Goal: Information Seeking & Learning: Learn about a topic

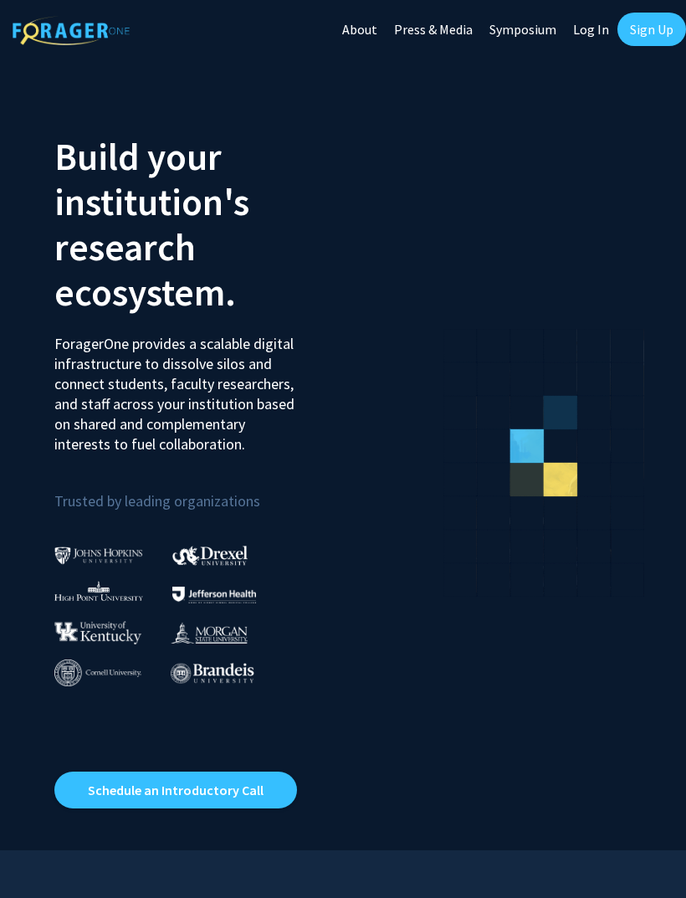
click at [584, 32] on link "Log In" at bounding box center [591, 29] width 53 height 59
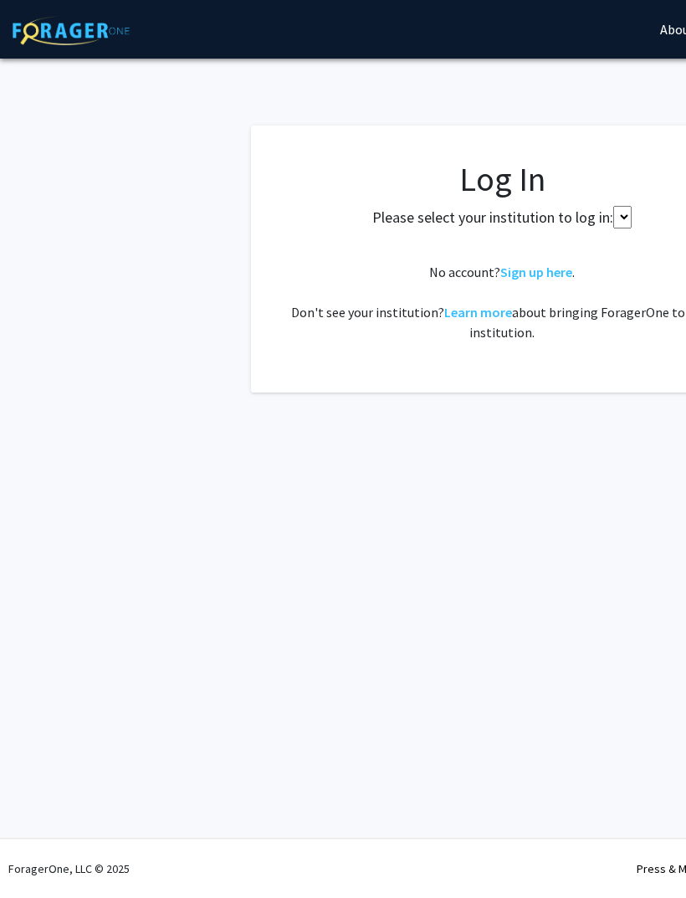
select select
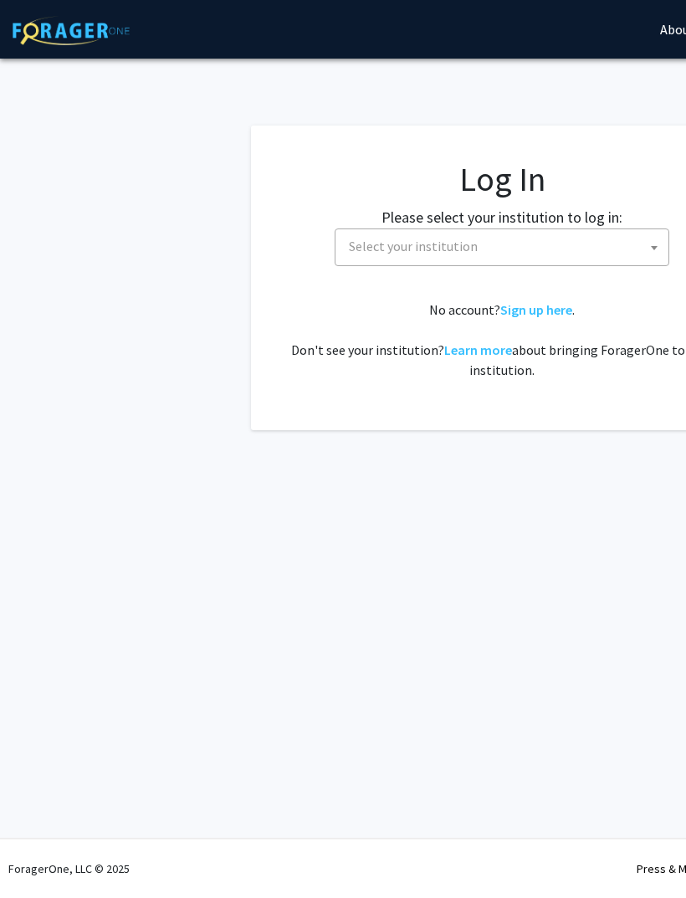
click at [587, 253] on span "Select your institution" at bounding box center [505, 246] width 326 height 34
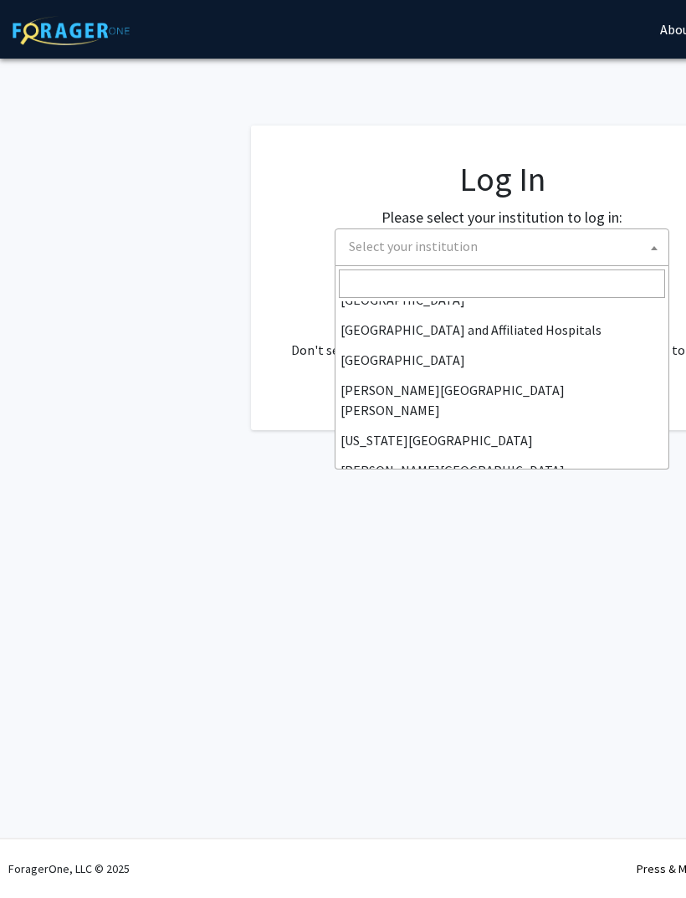
click at [571, 274] on input "Search" at bounding box center [502, 283] width 326 height 28
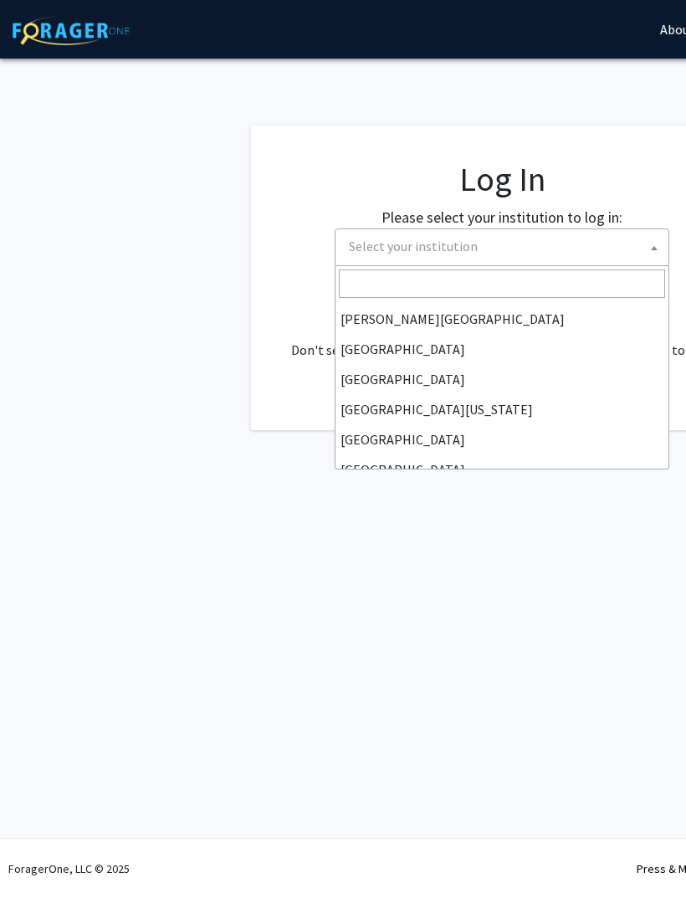
click at [570, 255] on span "Select your institution" at bounding box center [505, 246] width 326 height 34
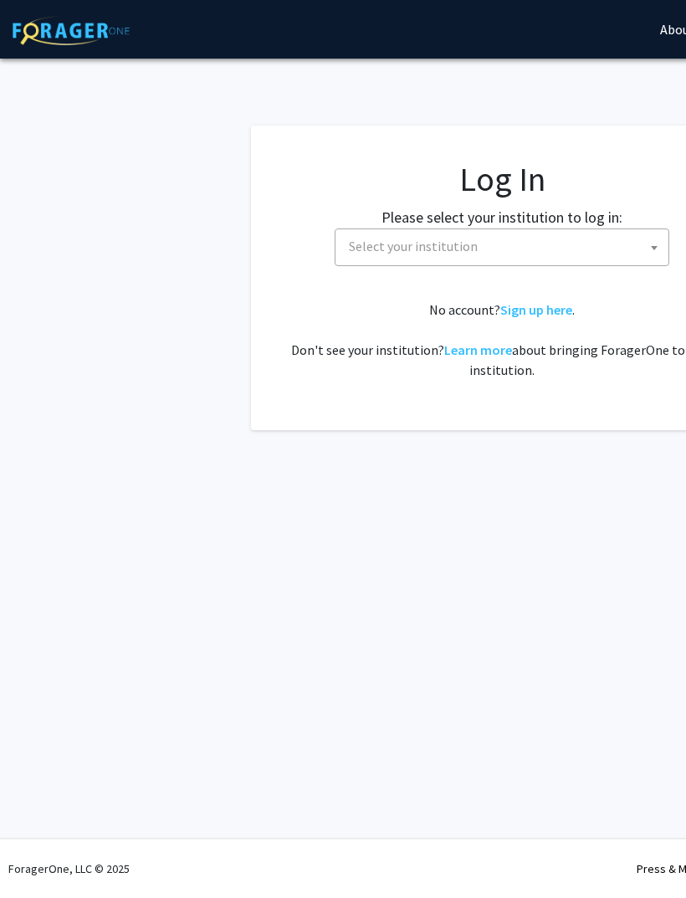
click at [565, 249] on span "Select your institution" at bounding box center [505, 246] width 326 height 34
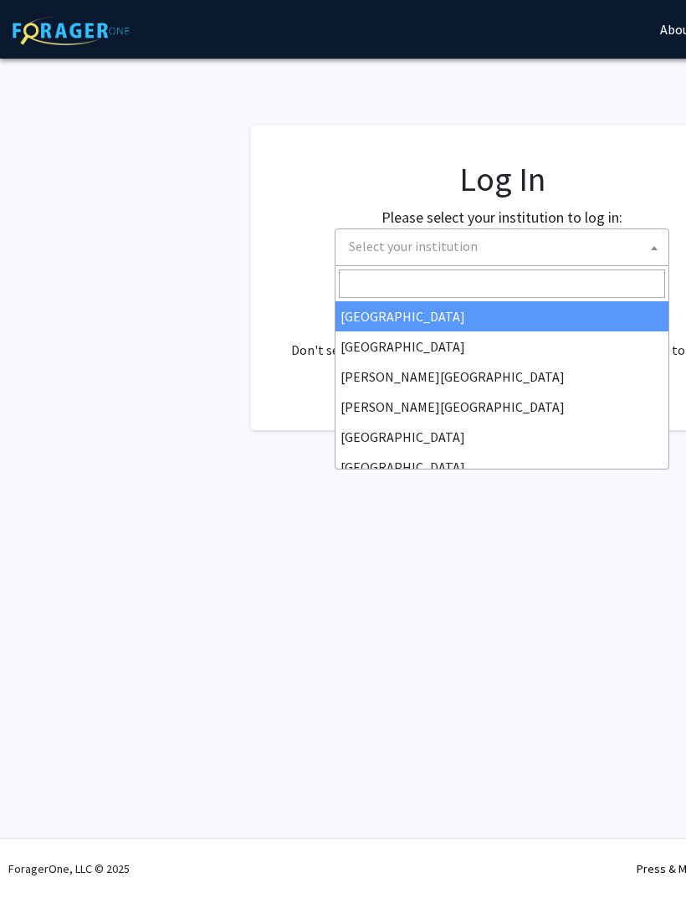
click at [545, 284] on input "Search" at bounding box center [502, 283] width 326 height 28
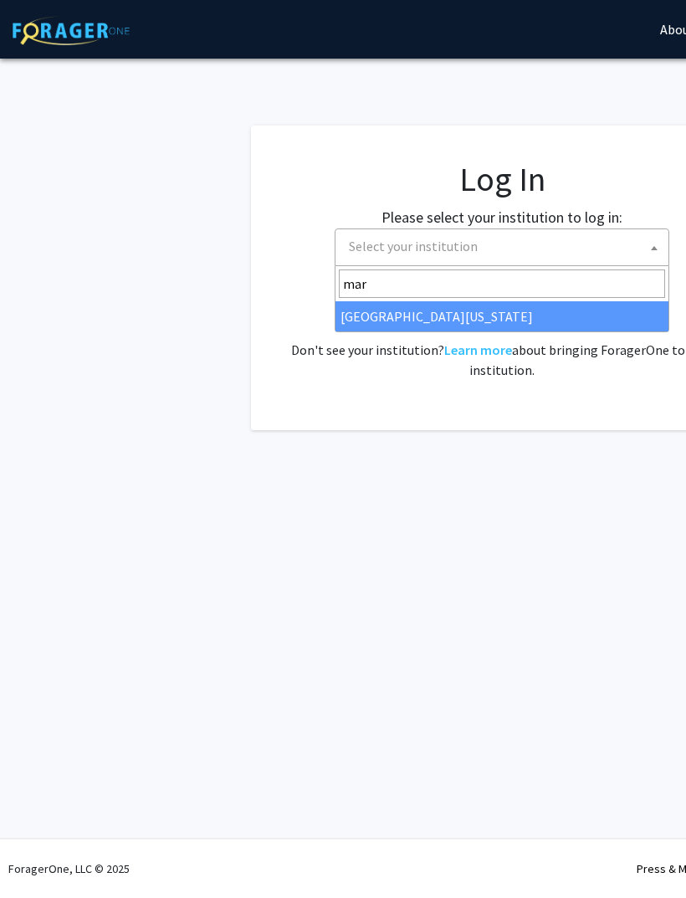
type input "[PERSON_NAME]"
select select "31"
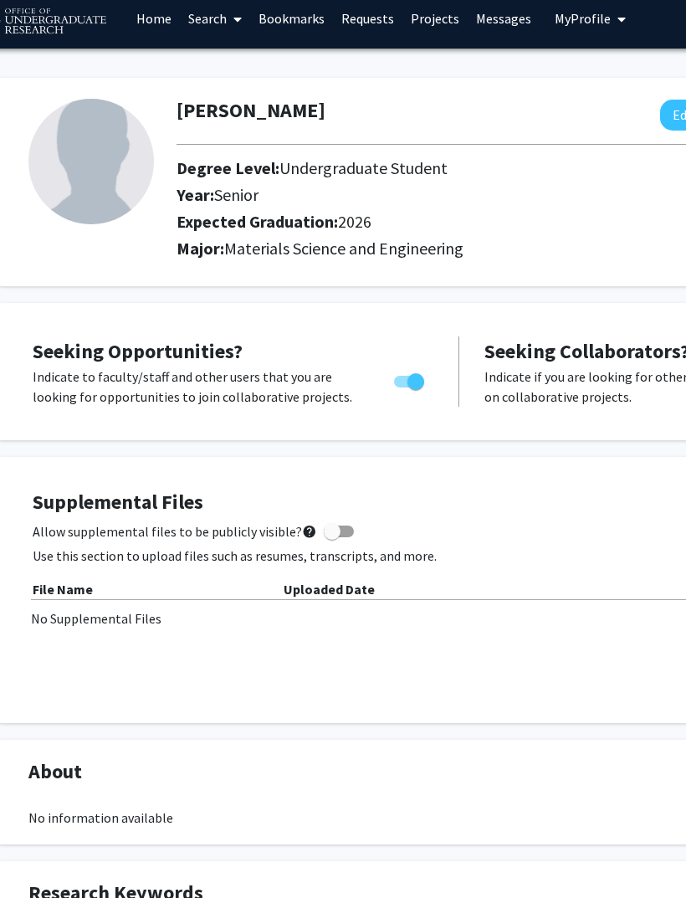
scroll to position [0, 43]
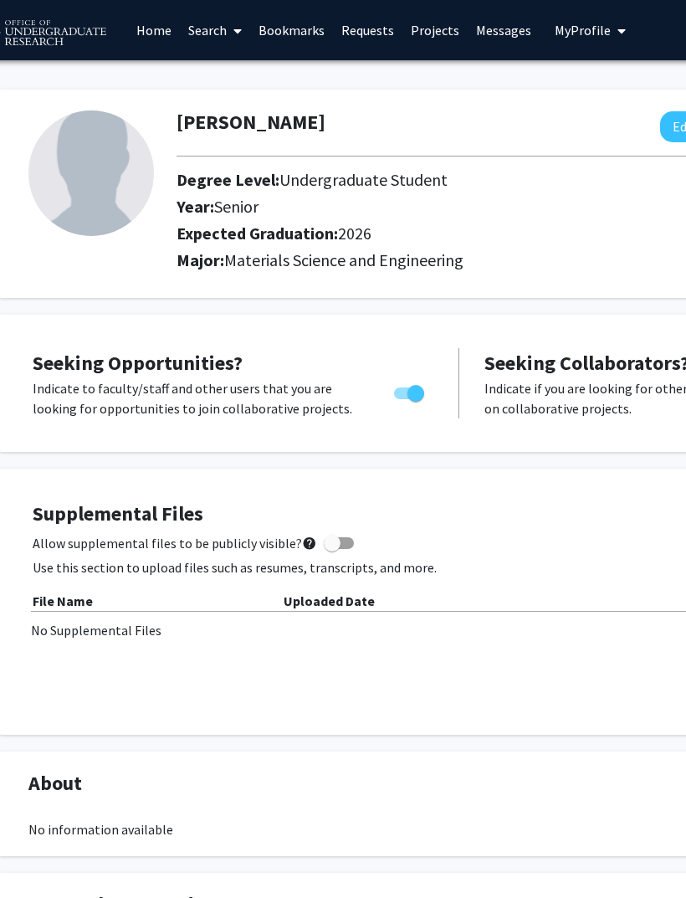
click at [151, 28] on link "Home" at bounding box center [154, 30] width 52 height 59
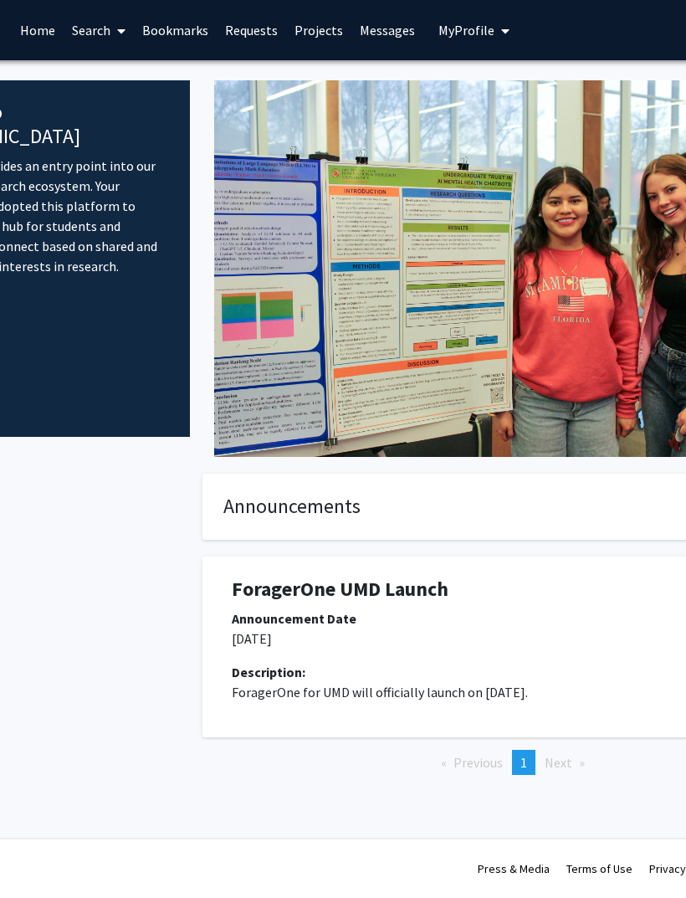
scroll to position [0, 156]
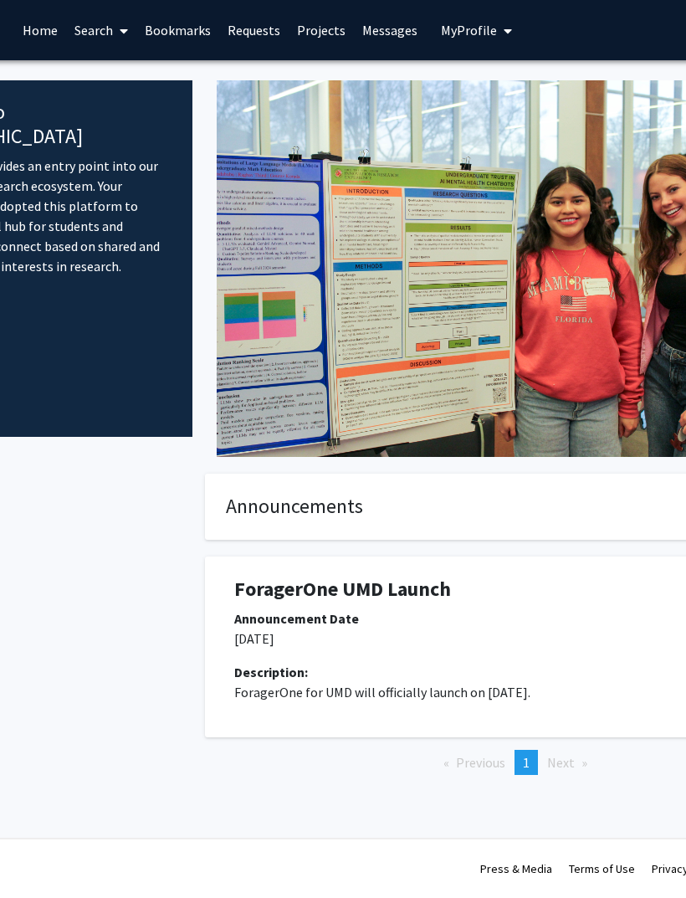
click at [115, 34] on span at bounding box center [121, 31] width 15 height 59
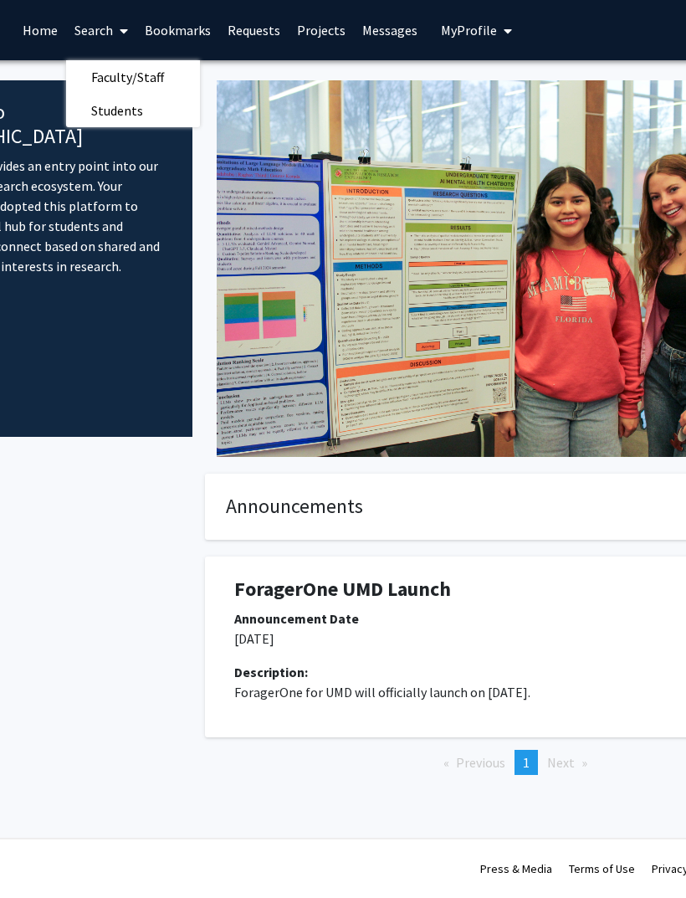
scroll to position [0, 156]
click at [113, 60] on span "Faculty/Staff" at bounding box center [127, 76] width 123 height 33
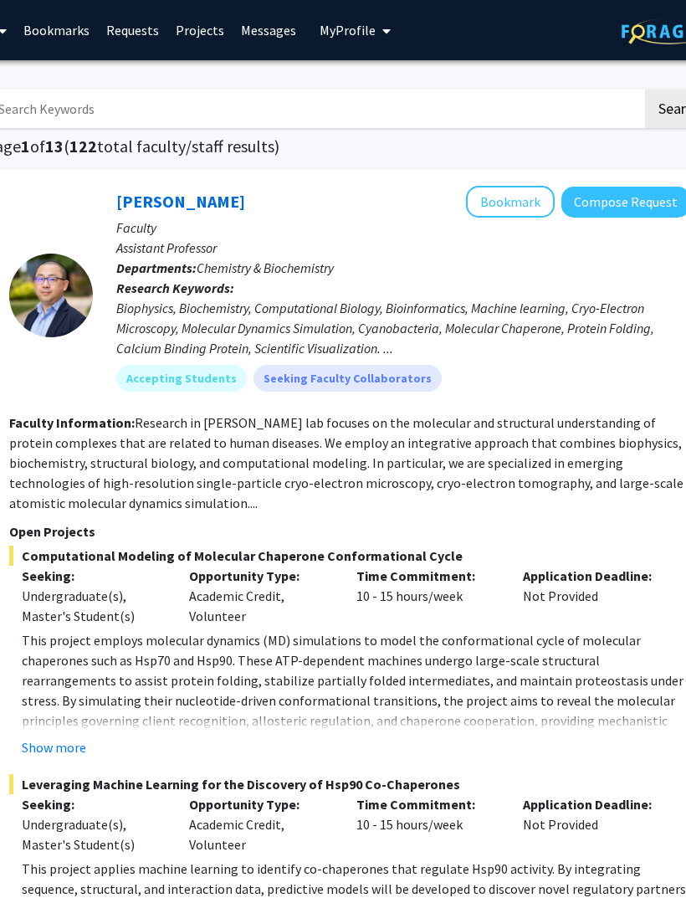
scroll to position [0, 278]
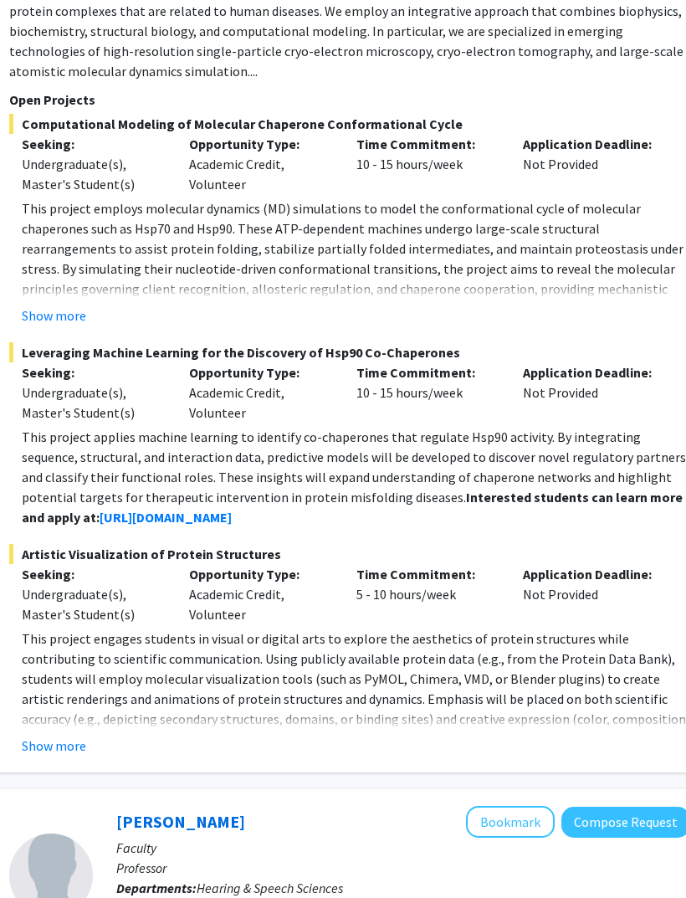
click at [64, 745] on button "Show more" at bounding box center [55, 746] width 64 height 20
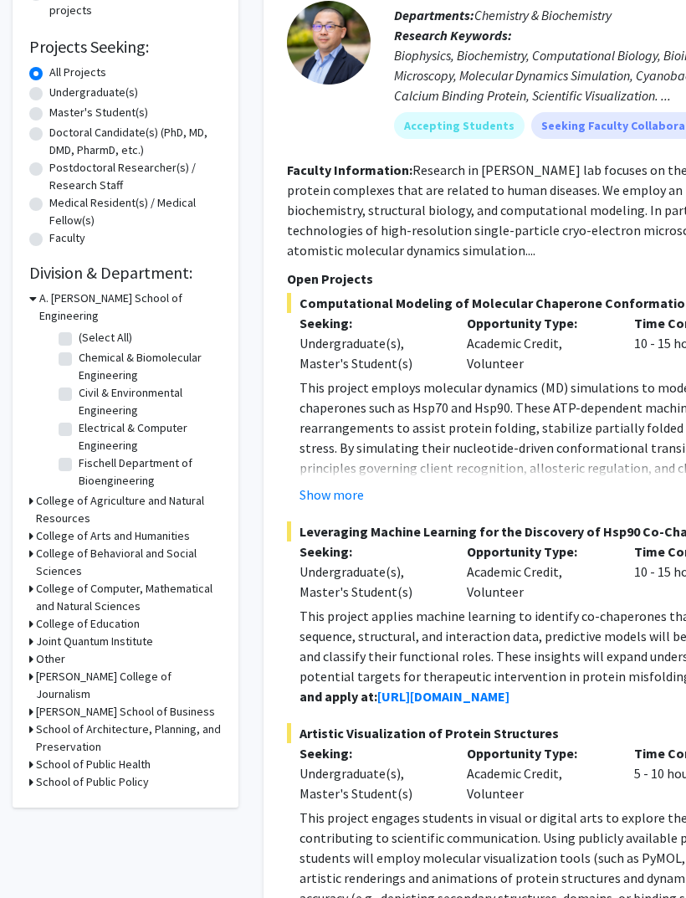
scroll to position [251, 0]
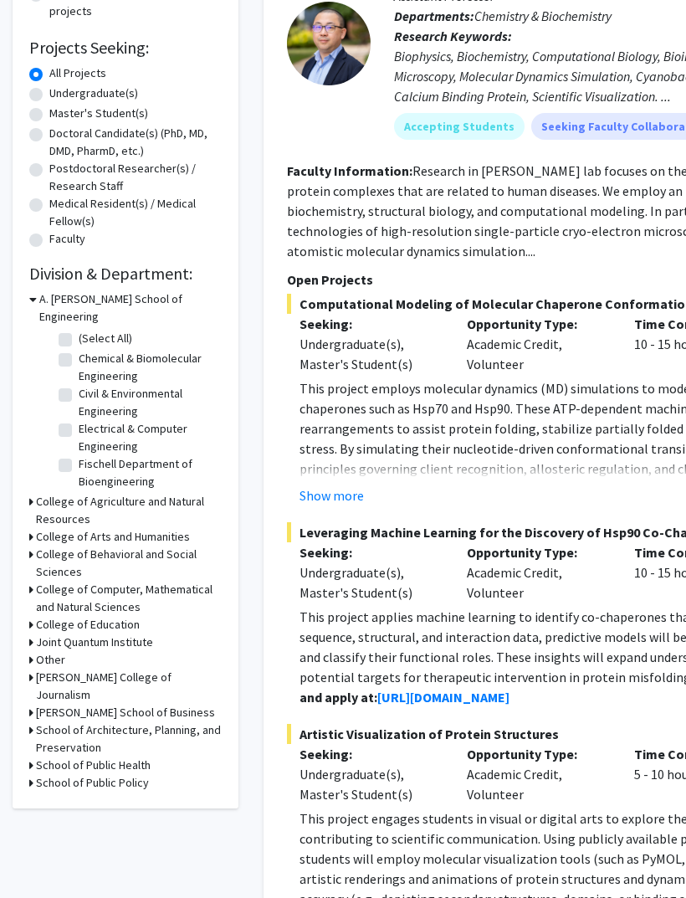
click at [79, 330] on label "(Select All)" at bounding box center [106, 339] width 54 height 18
click at [79, 330] on input "(Select All)" at bounding box center [84, 335] width 11 height 11
checkbox input "true"
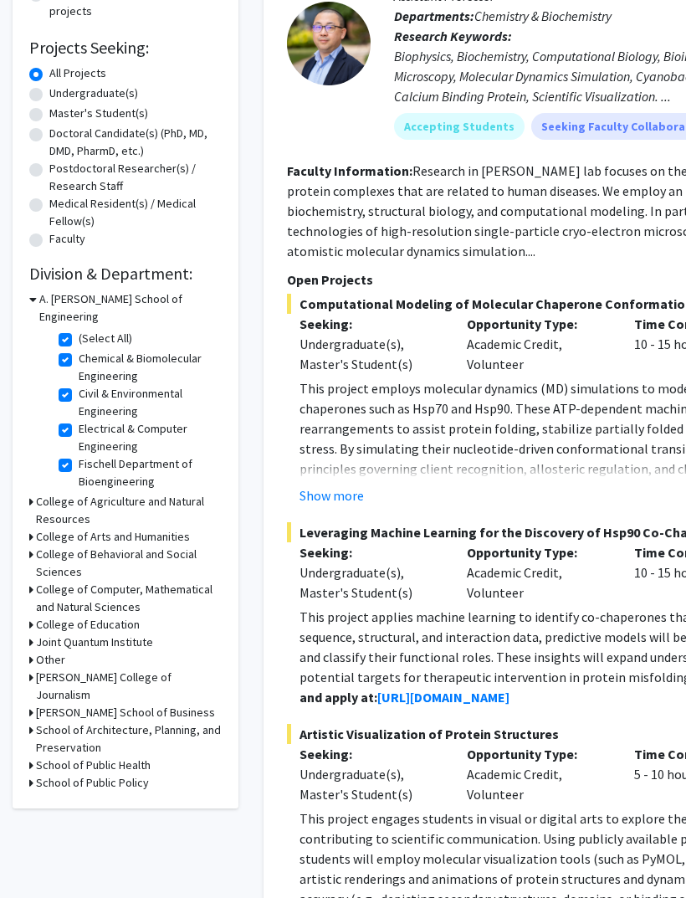
checkbox input "true"
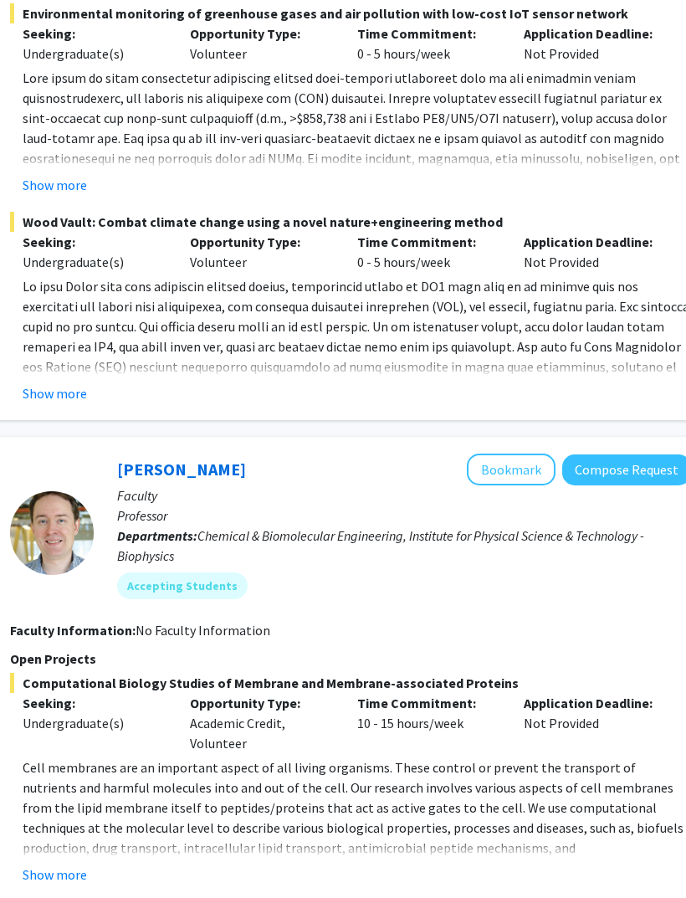
scroll to position [441, 277]
click at [51, 392] on button "Show more" at bounding box center [55, 394] width 64 height 20
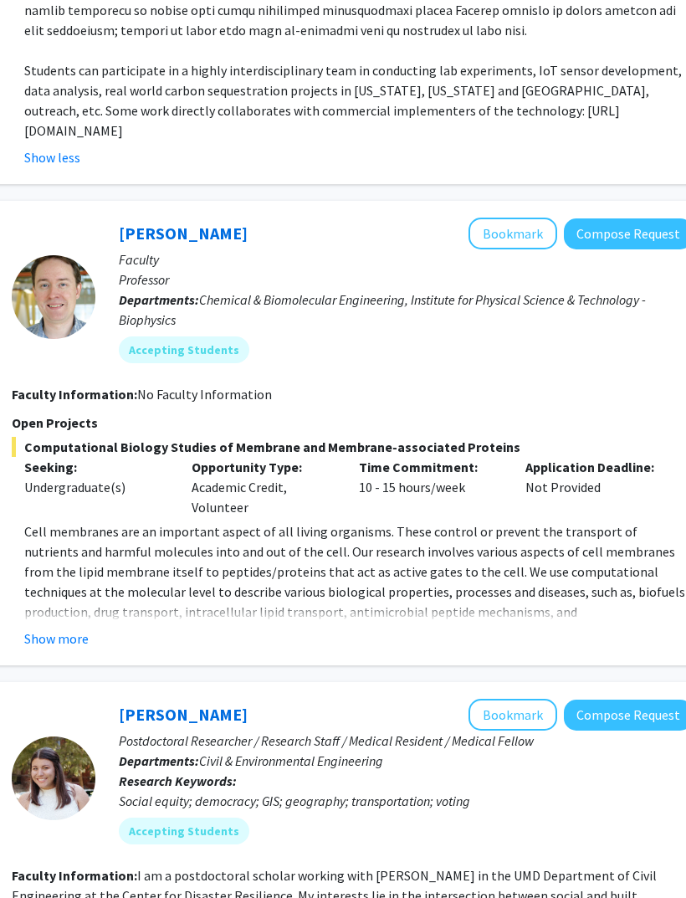
scroll to position [1039, 274]
click at [35, 628] on button "Show more" at bounding box center [57, 638] width 64 height 20
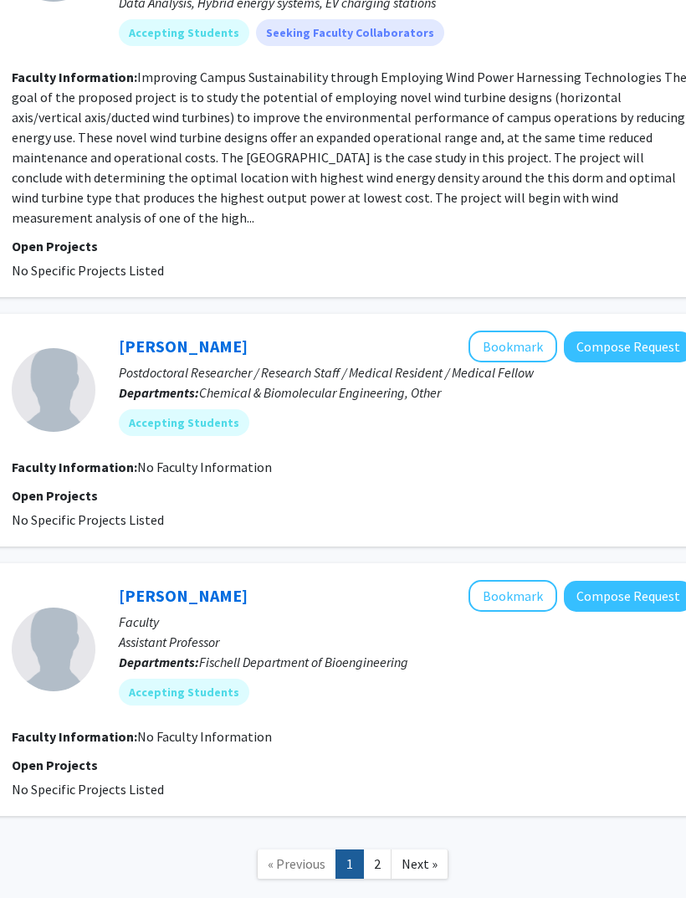
scroll to position [3385, 274]
click at [366, 849] on link "2" at bounding box center [377, 863] width 28 height 29
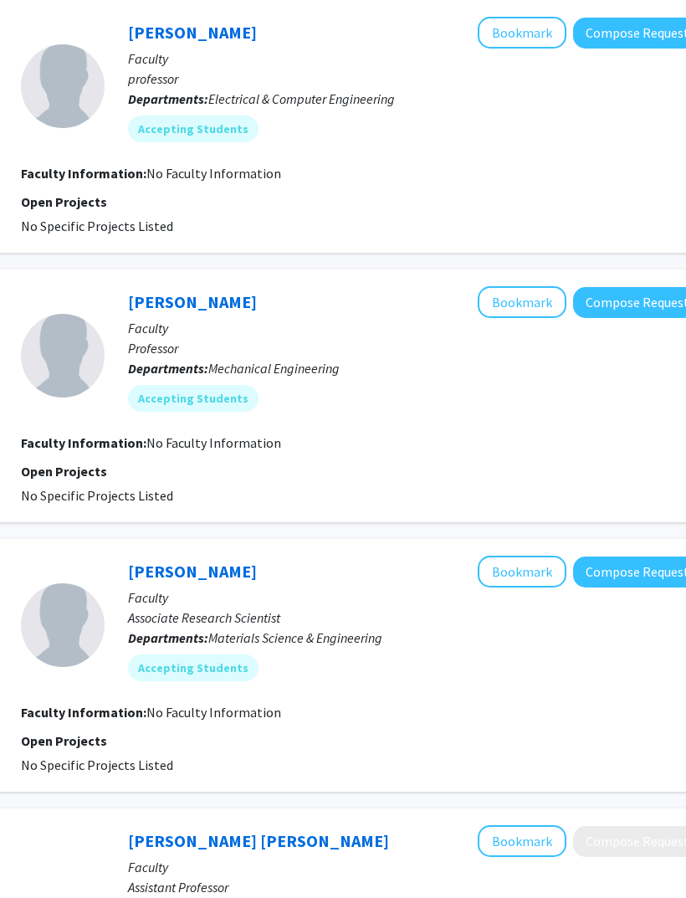
scroll to position [433, 265]
